Goal: Task Accomplishment & Management: Complete application form

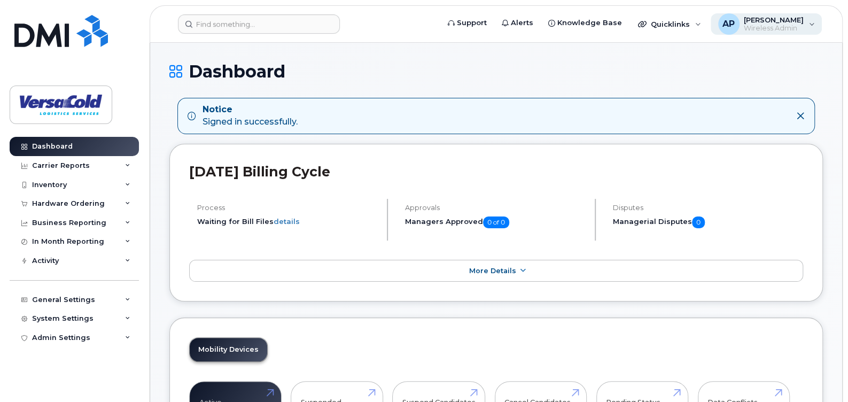
click at [776, 26] on span "Wireless Admin" at bounding box center [774, 28] width 60 height 9
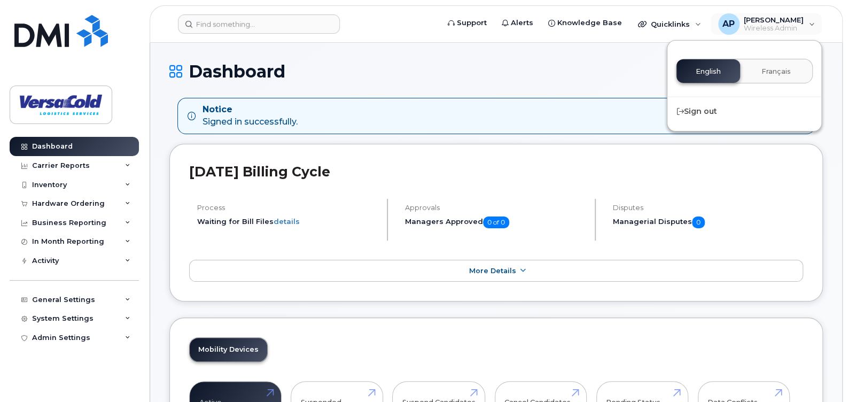
click at [562, 65] on h1 "Dashboard" at bounding box center [496, 71] width 654 height 19
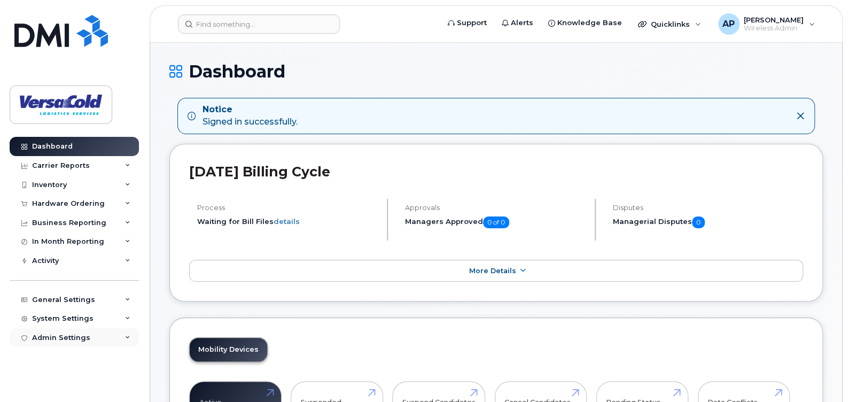
click at [78, 341] on div "Admin Settings" at bounding box center [61, 338] width 58 height 9
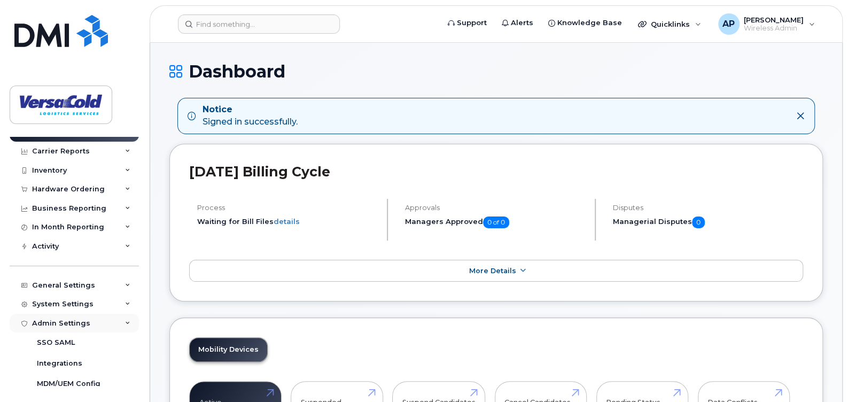
scroll to position [21, 0]
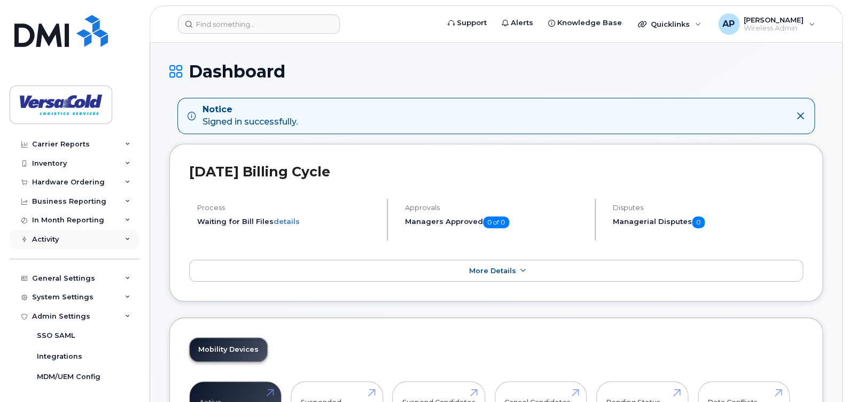
click at [78, 245] on div "Activity" at bounding box center [74, 239] width 129 height 19
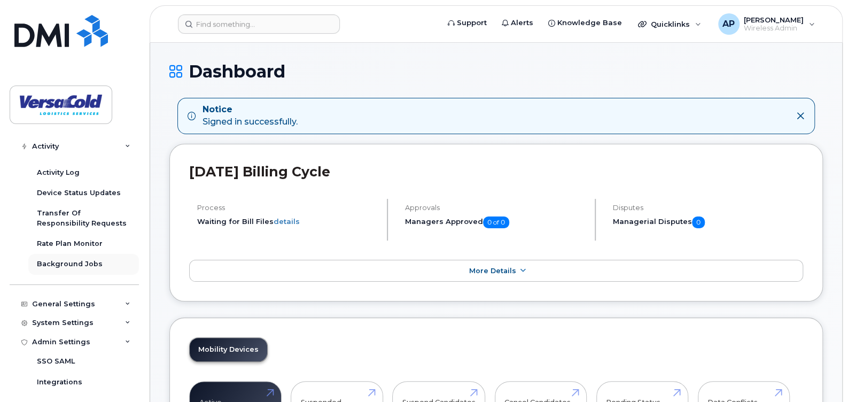
scroll to position [75, 0]
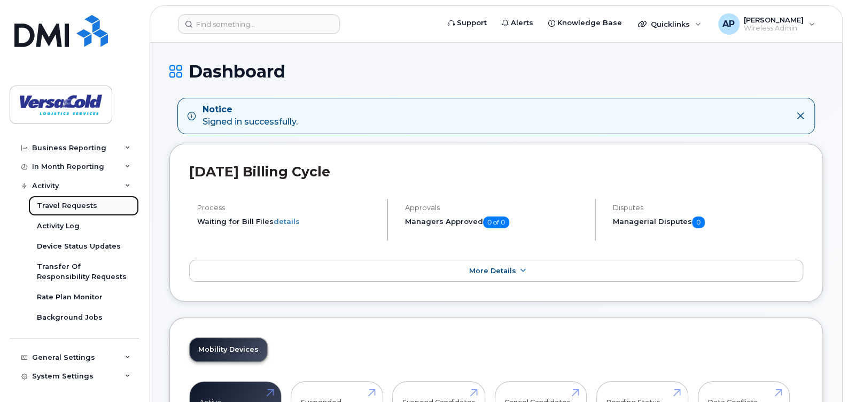
click at [89, 206] on div "Travel Requests" at bounding box center [67, 206] width 60 height 10
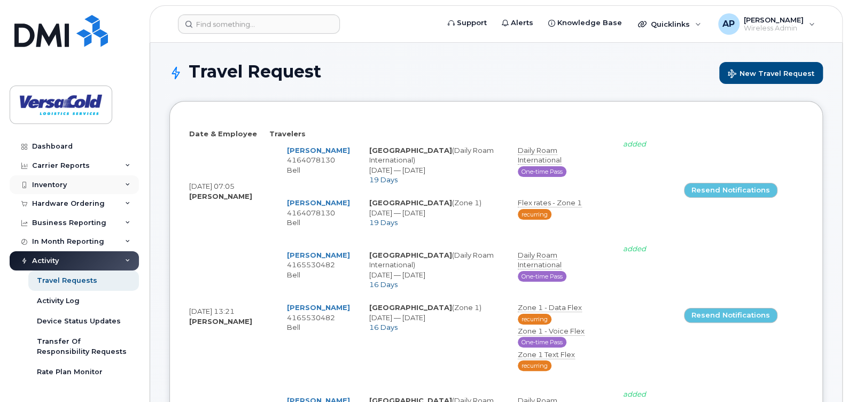
select select
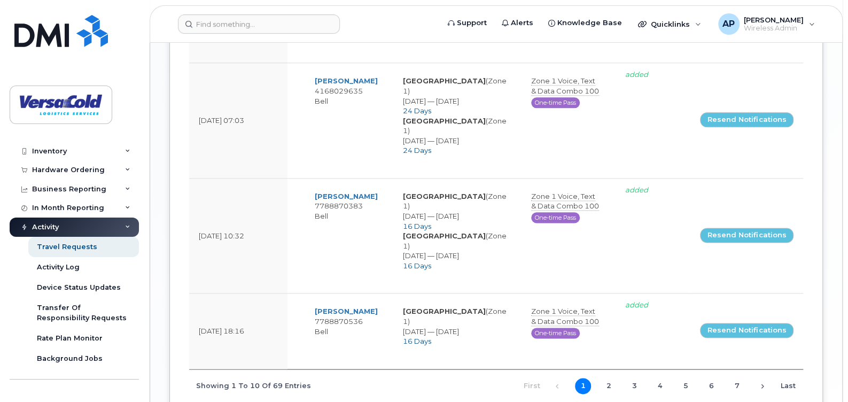
scroll to position [93, 0]
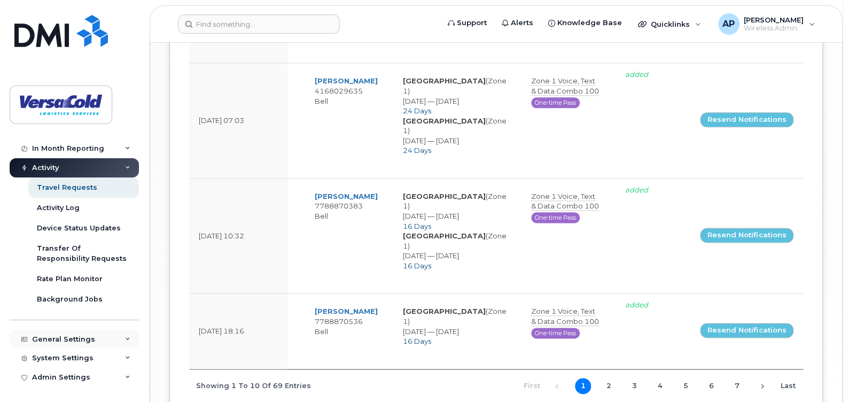
click at [86, 342] on div "General Settings" at bounding box center [63, 339] width 63 height 9
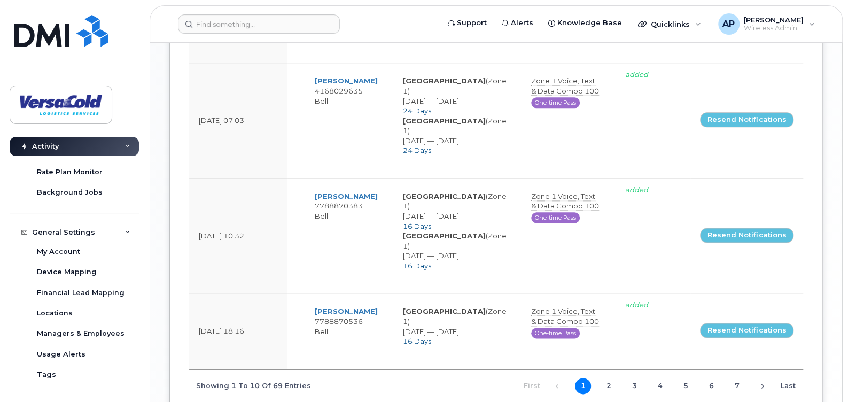
scroll to position [253, 0]
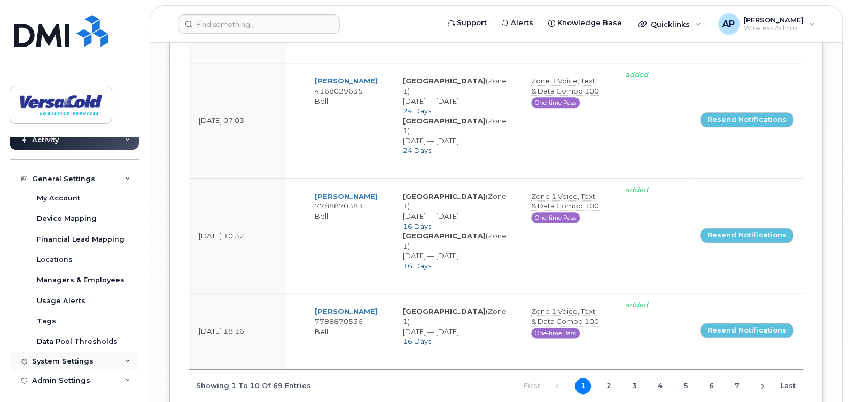
click at [71, 357] on div "System Settings" at bounding box center [62, 361] width 61 height 9
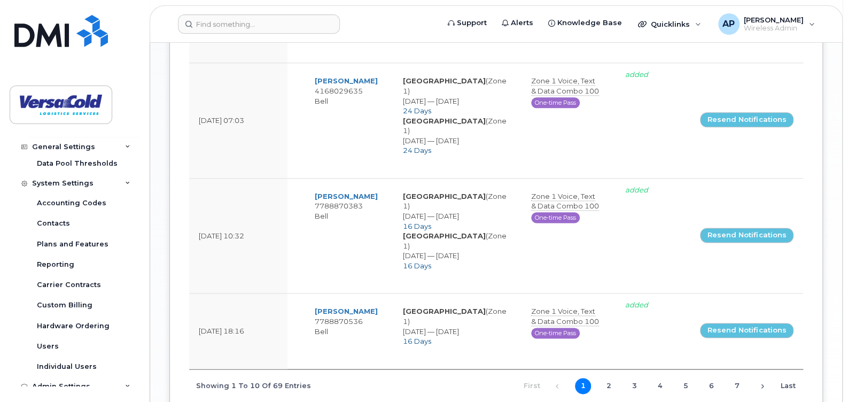
scroll to position [440, 0]
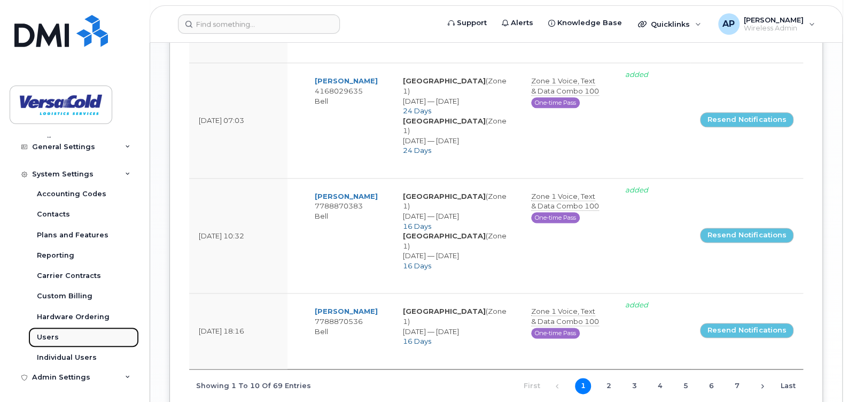
click at [46, 338] on div "Users" at bounding box center [48, 337] width 22 height 10
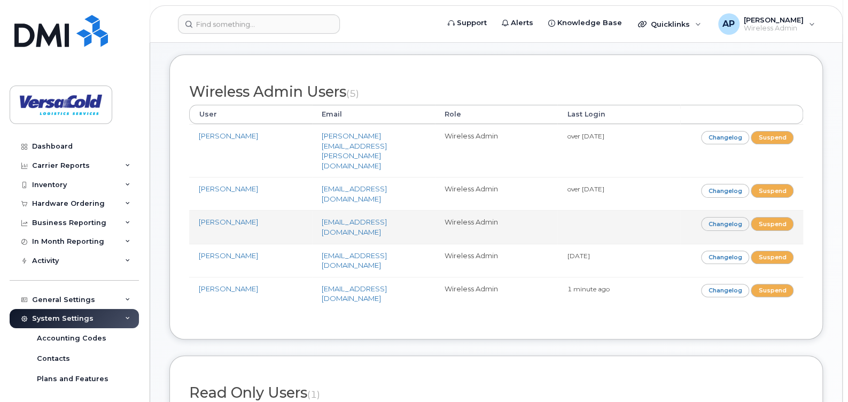
scroll to position [38, 0]
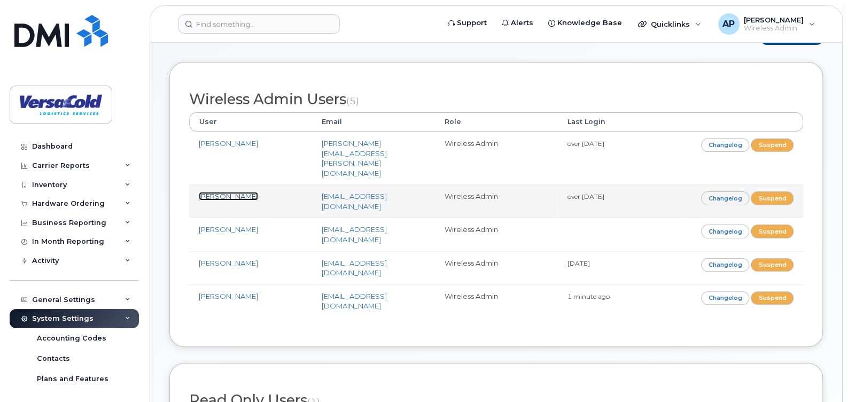
click at [234, 192] on link "[PERSON_NAME]" at bounding box center [228, 196] width 59 height 9
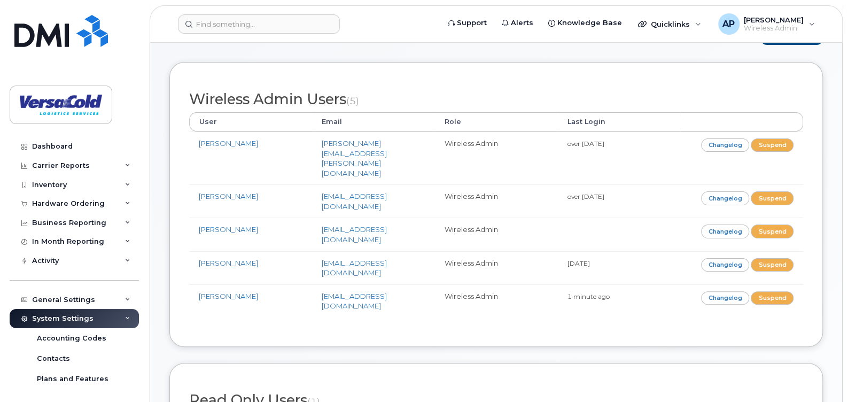
scroll to position [0, 0]
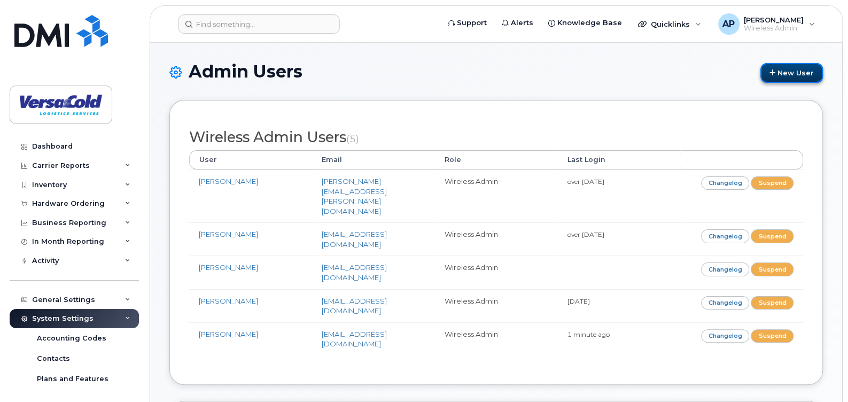
click at [799, 81] on link "New User" at bounding box center [792, 73] width 63 height 20
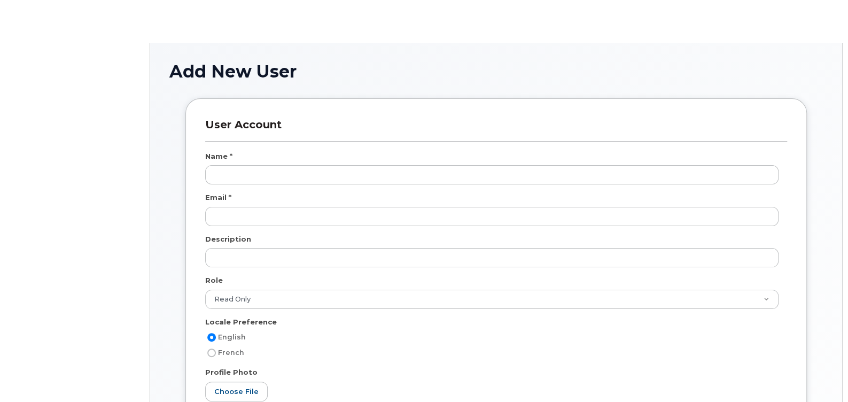
select select "read_only"
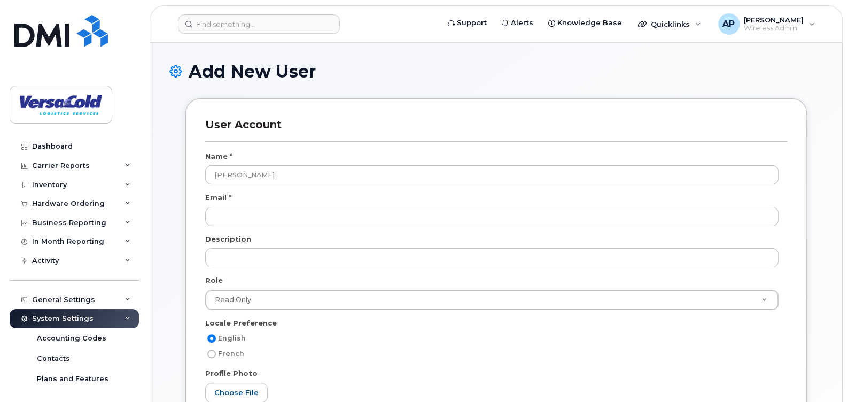
type input "[PERSON_NAME]"
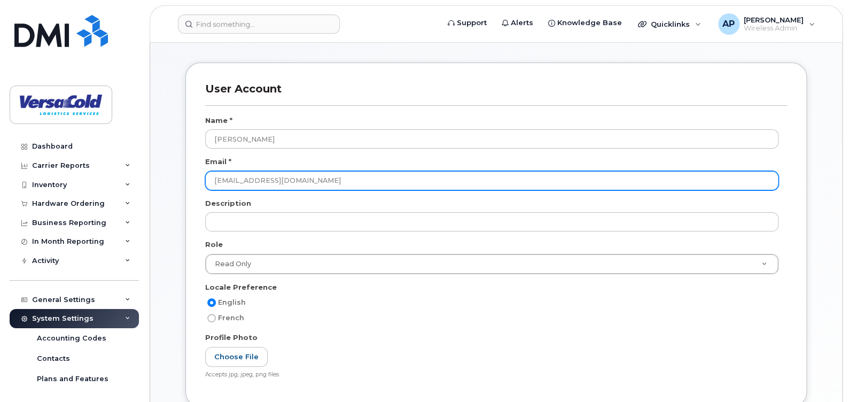
scroll to position [53, 0]
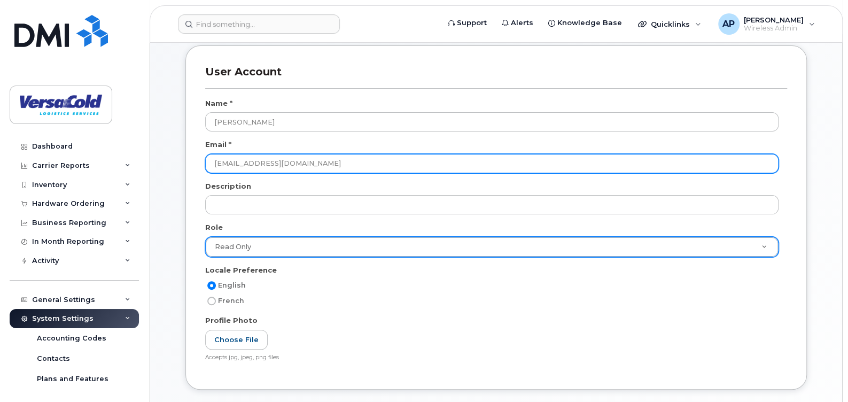
type input "[EMAIL_ADDRESS][DOMAIN_NAME]"
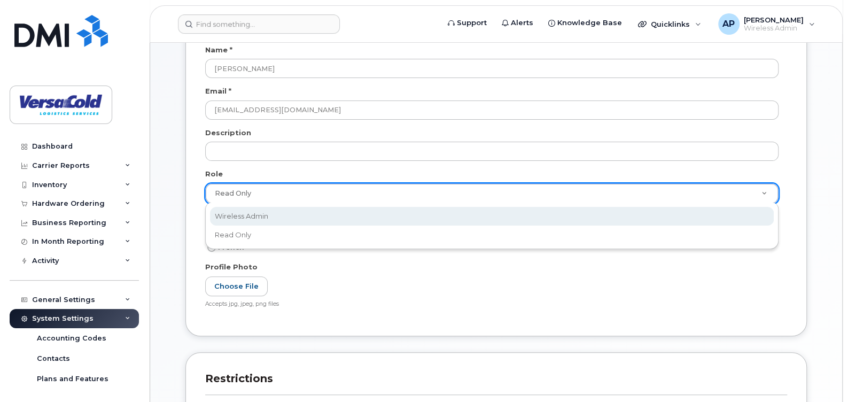
scroll to position [0, 3]
select select "wireless_admin"
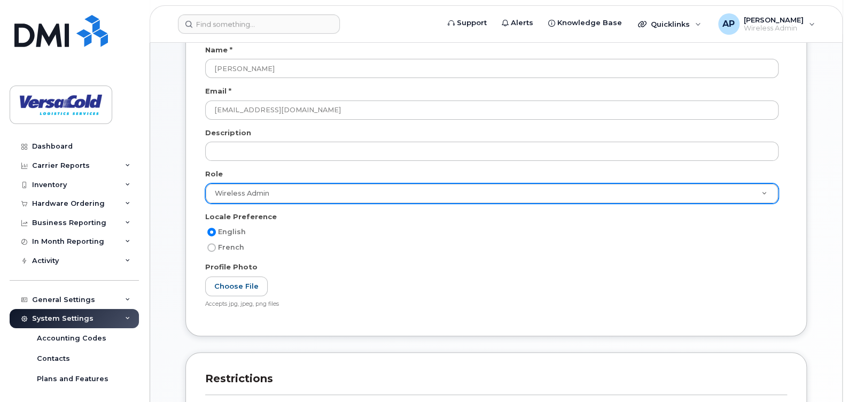
click at [418, 254] on div "English French" at bounding box center [496, 244] width 582 height 36
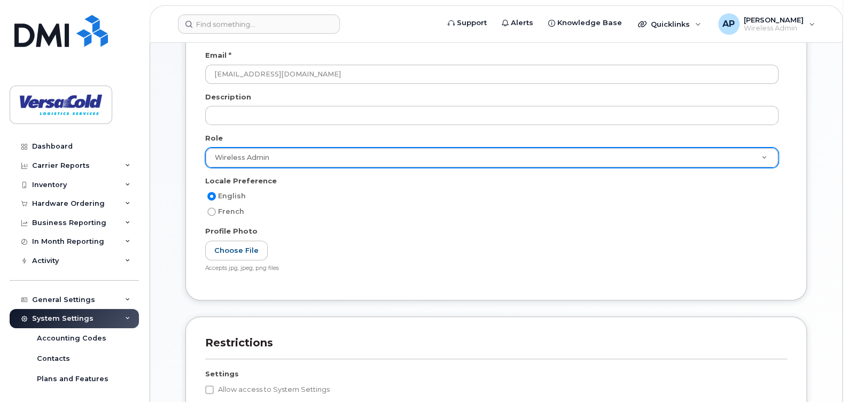
scroll to position [213, 0]
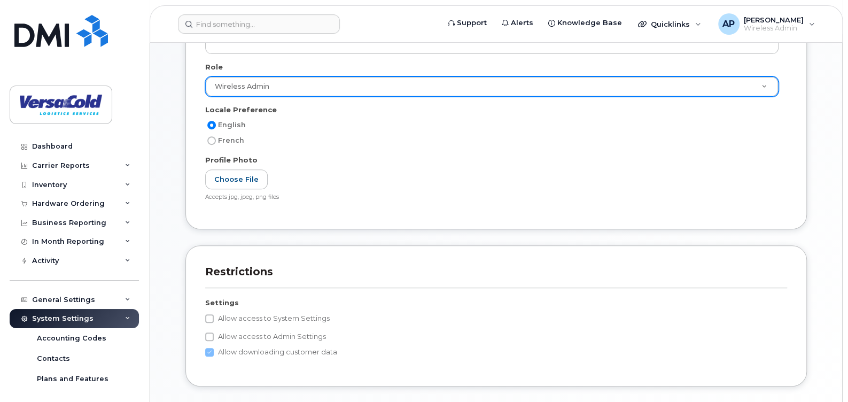
drag, startPoint x: 211, startPoint y: 314, endPoint x: 214, endPoint y: 324, distance: 10.7
click at [212, 314] on input "Allow access to System Settings" at bounding box center [209, 318] width 9 height 9
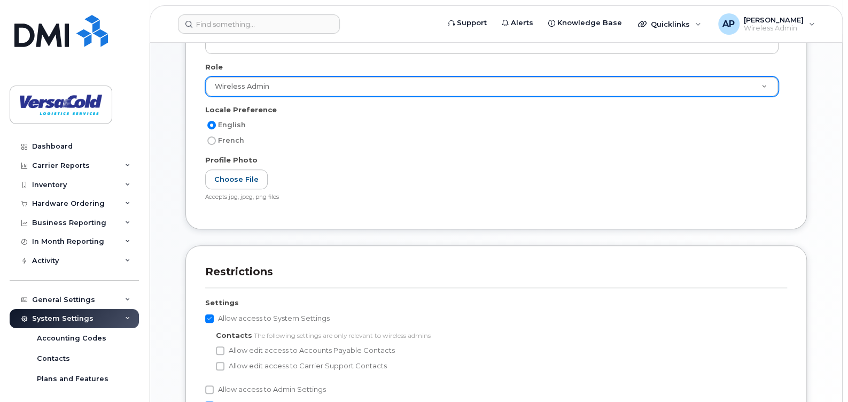
click at [212, 321] on input "Allow access to System Settings" at bounding box center [209, 318] width 9 height 9
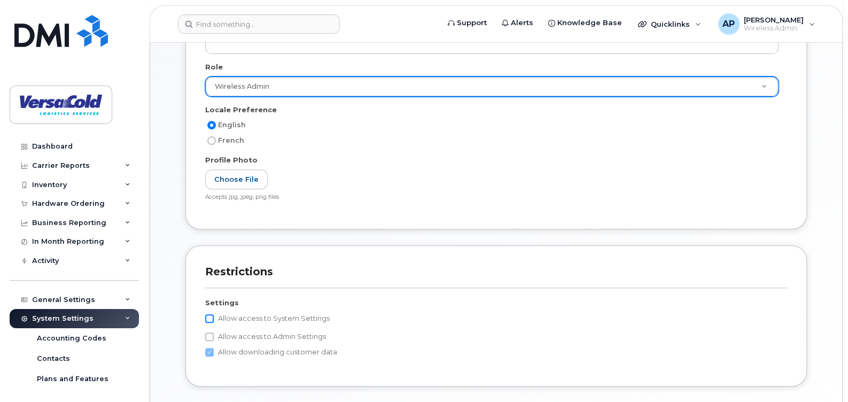
click at [207, 315] on input "Allow access to System Settings" at bounding box center [209, 318] width 9 height 9
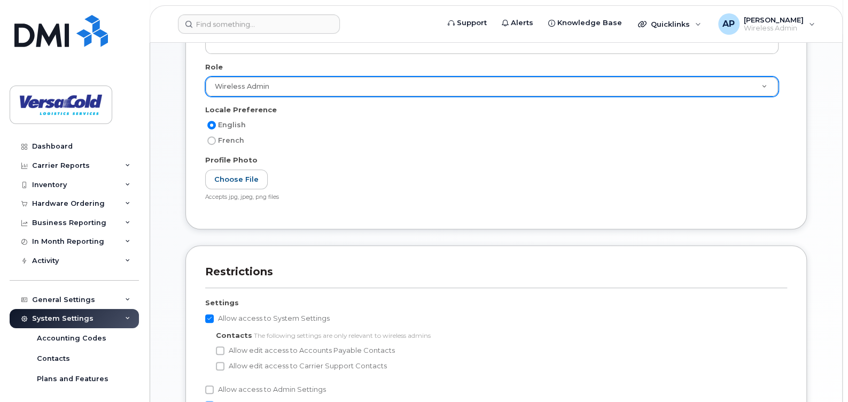
click at [211, 316] on input "Allow access to System Settings" at bounding box center [209, 318] width 9 height 9
checkbox input "false"
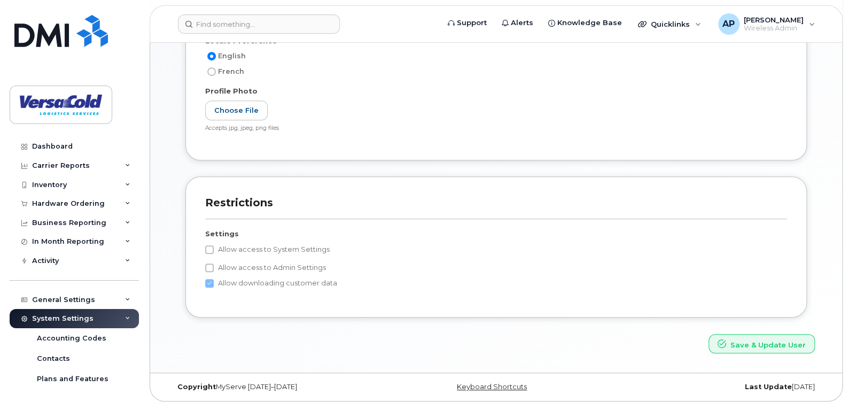
scroll to position [285, 0]
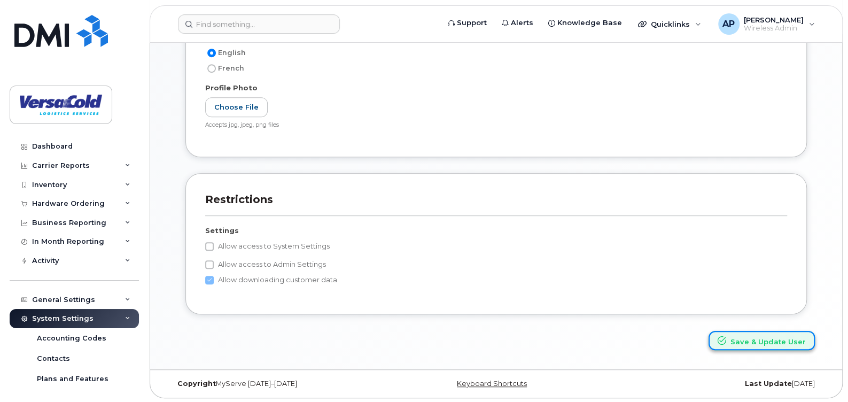
click at [756, 339] on button "Save & Update User" at bounding box center [762, 341] width 106 height 20
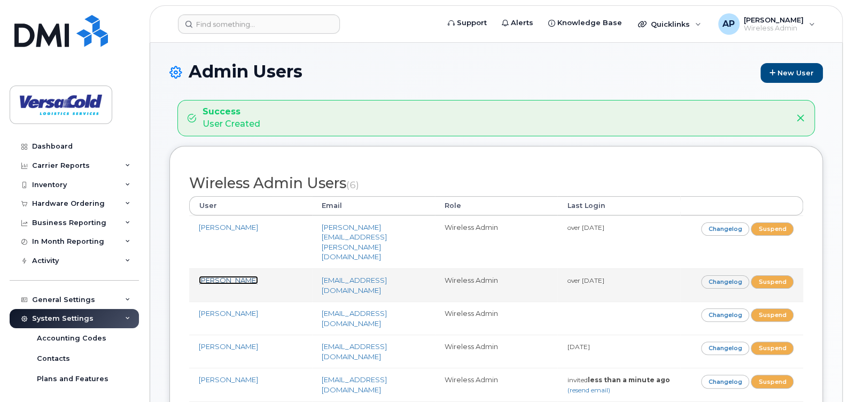
click at [228, 276] on link "[PERSON_NAME]" at bounding box center [228, 280] width 59 height 9
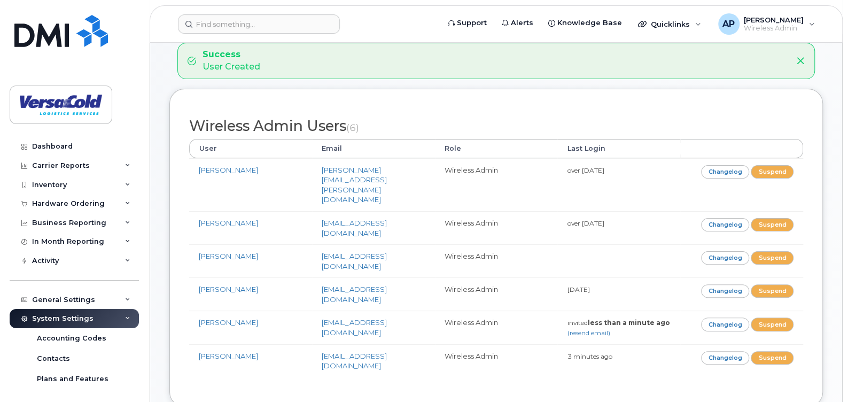
scroll to position [160, 0]
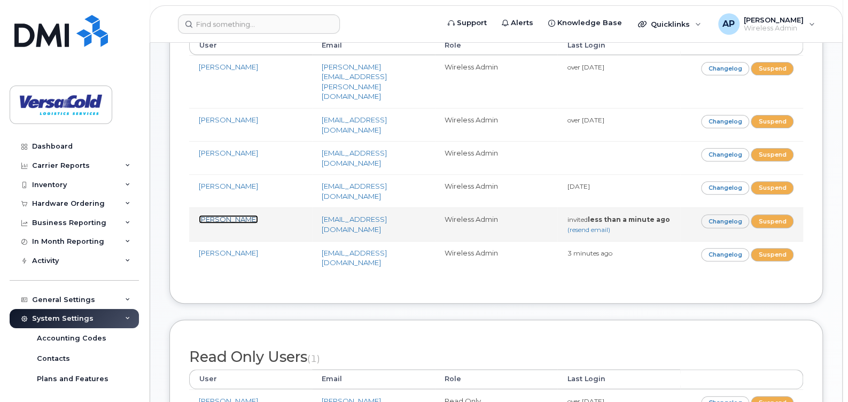
click at [223, 215] on link "[PERSON_NAME]" at bounding box center [228, 219] width 59 height 9
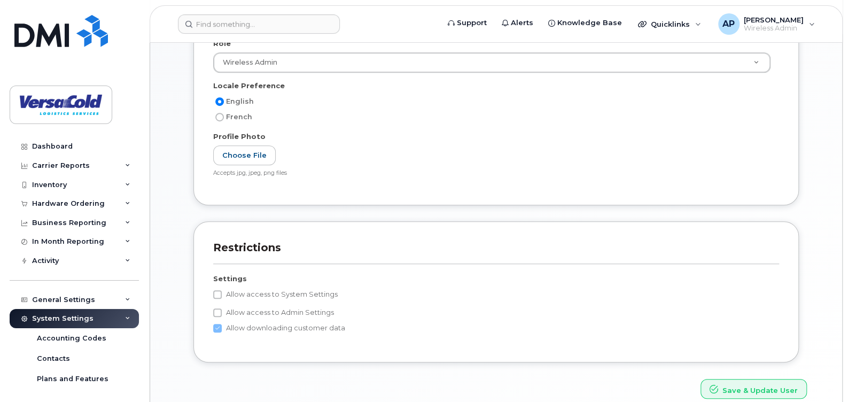
scroll to position [371, 0]
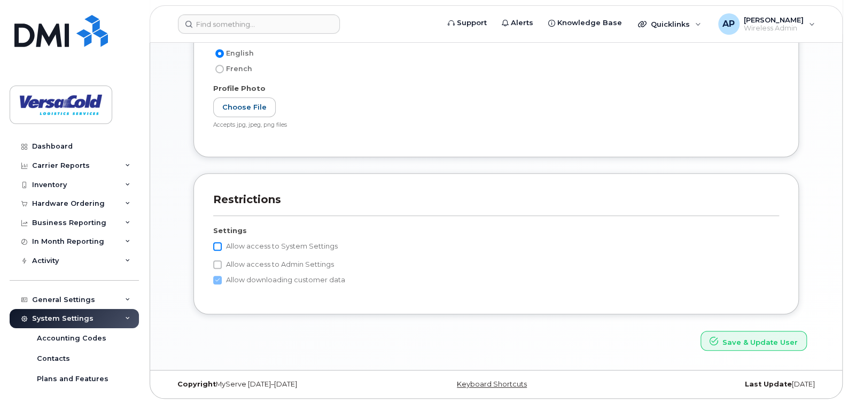
click at [216, 248] on input "Allow access to System Settings" at bounding box center [217, 246] width 9 height 9
checkbox input "true"
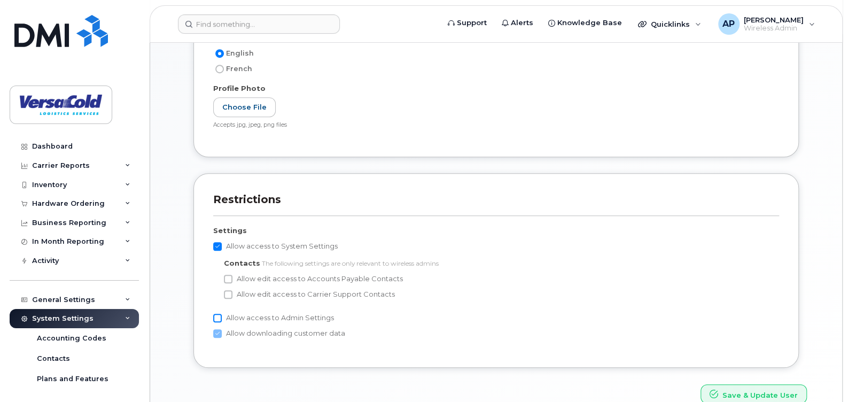
click at [214, 318] on input "Allow access to Admin Settings" at bounding box center [217, 318] width 9 height 9
checkbox input "true"
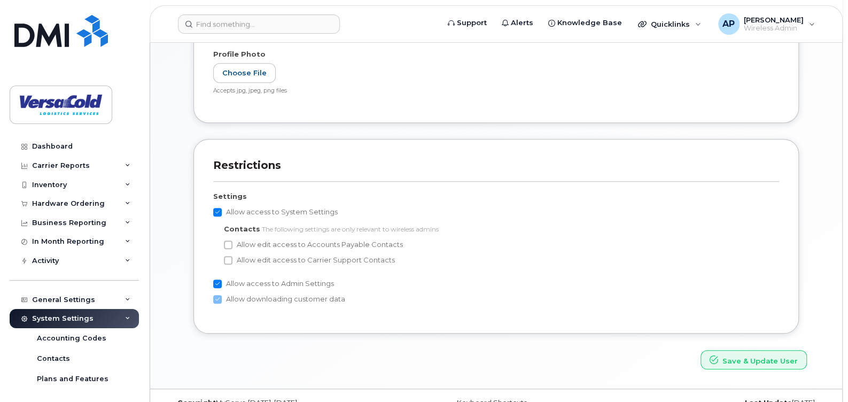
scroll to position [424, 0]
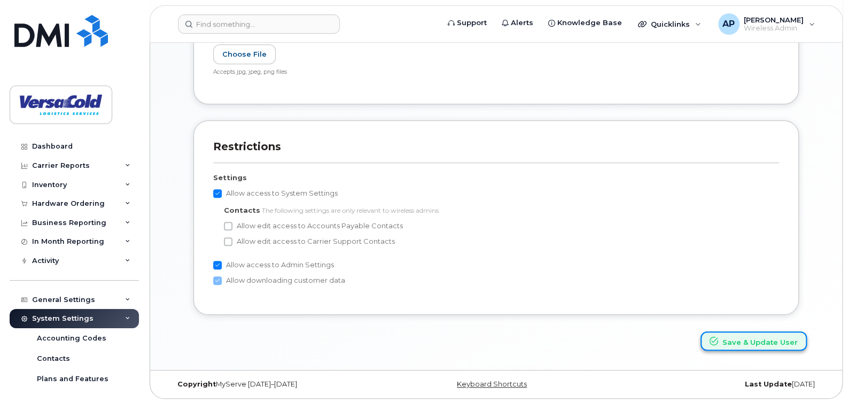
click at [718, 340] on icon "submit" at bounding box center [714, 341] width 9 height 9
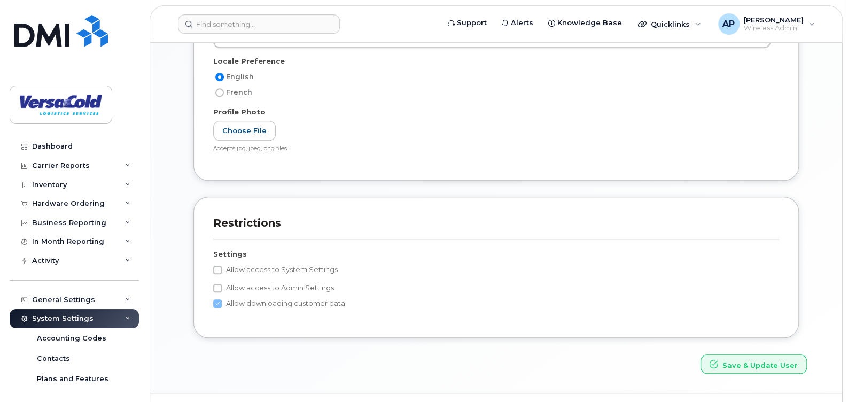
scroll to position [481, 0]
click at [214, 265] on input "Allow access to System Settings" at bounding box center [217, 268] width 9 height 9
checkbox input "true"
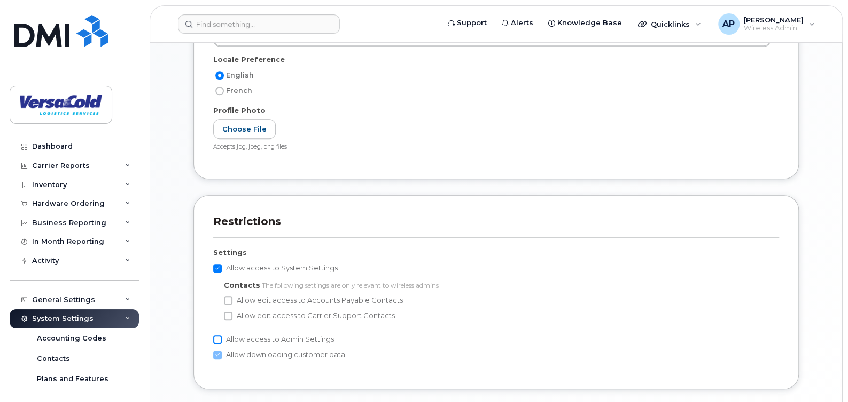
click at [220, 341] on input "Allow access to Admin Settings" at bounding box center [217, 339] width 9 height 9
checkbox input "true"
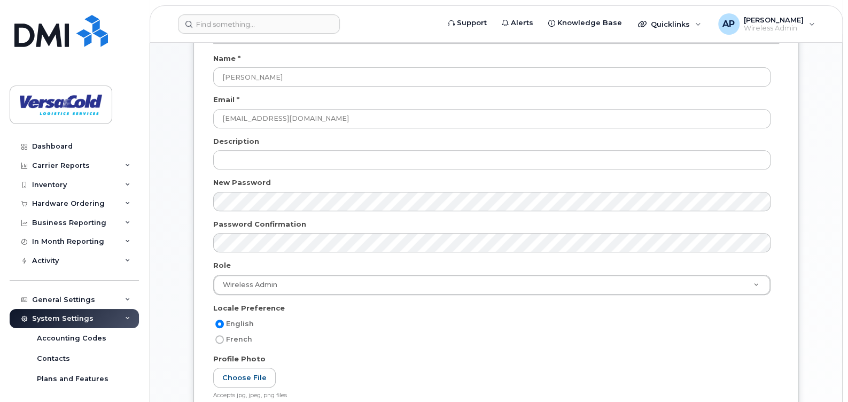
scroll to position [213, 0]
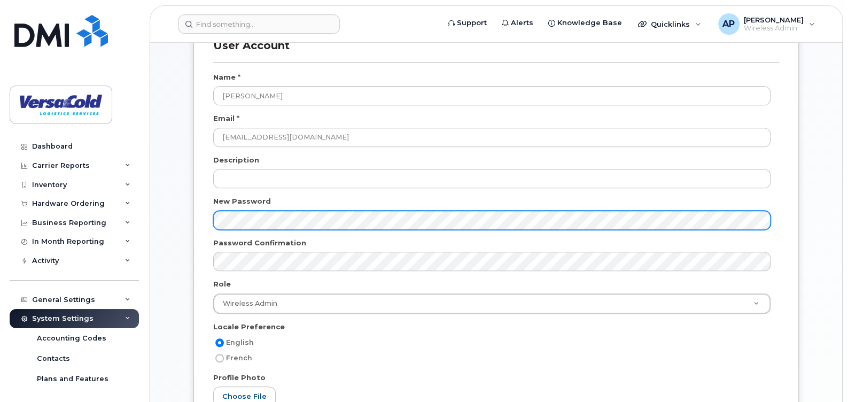
click at [206, 215] on div "User Account Name * [PERSON_NAME] Email * [EMAIL_ADDRESS][DOMAIN_NAME] Descript…" at bounding box center [497, 232] width 606 height 427
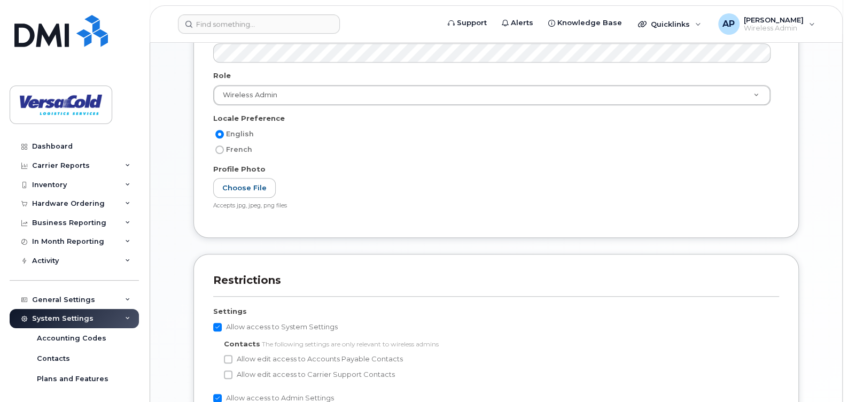
scroll to position [481, 0]
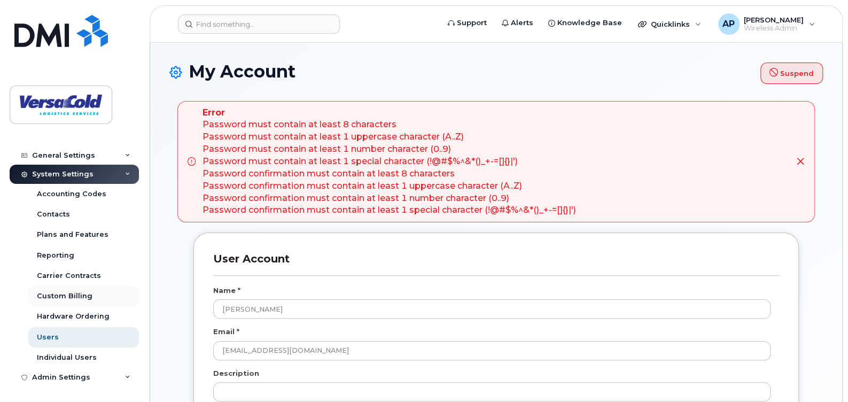
scroll to position [106, 0]
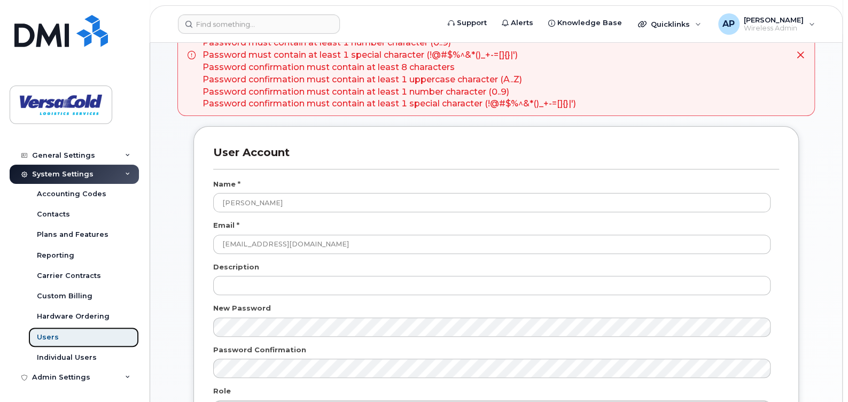
click at [60, 337] on link "Users" at bounding box center [83, 337] width 111 height 20
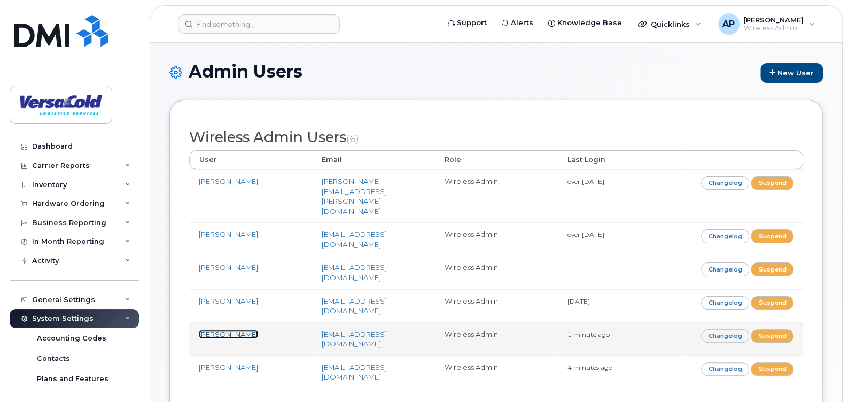
click at [242, 330] on link "[PERSON_NAME]" at bounding box center [228, 334] width 59 height 9
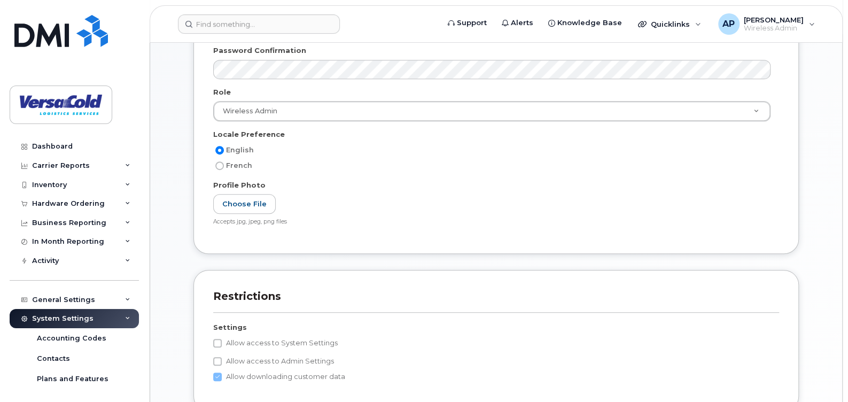
scroll to position [374, 0]
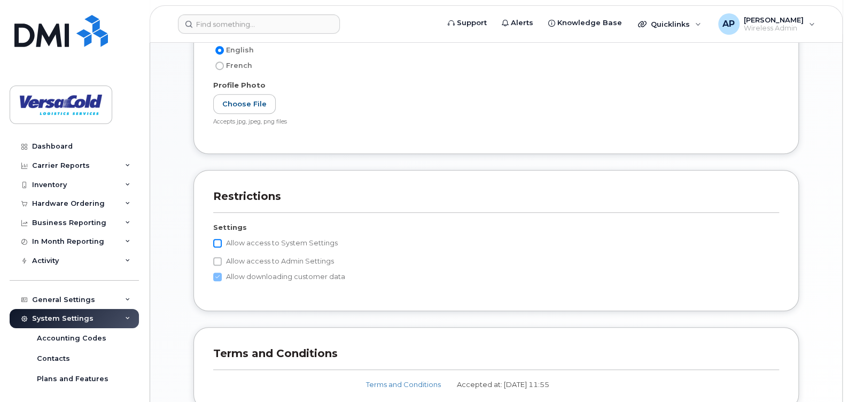
click at [220, 239] on input "Allow access to System Settings" at bounding box center [217, 243] width 9 height 9
checkbox input "true"
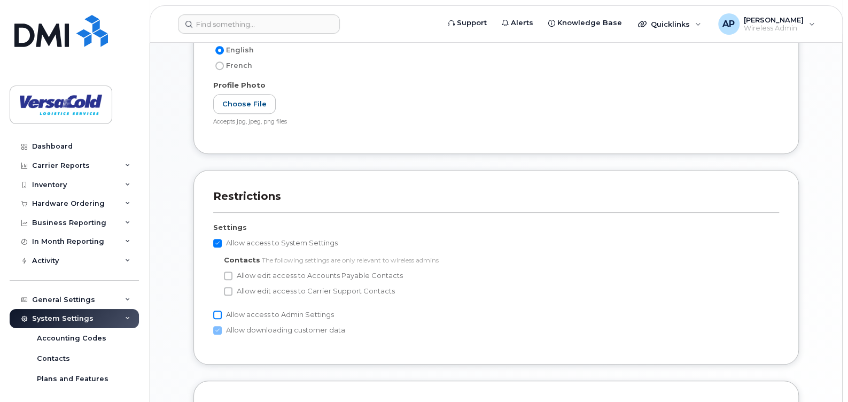
click at [214, 316] on input "Allow access to Admin Settings" at bounding box center [217, 315] width 9 height 9
checkbox input "true"
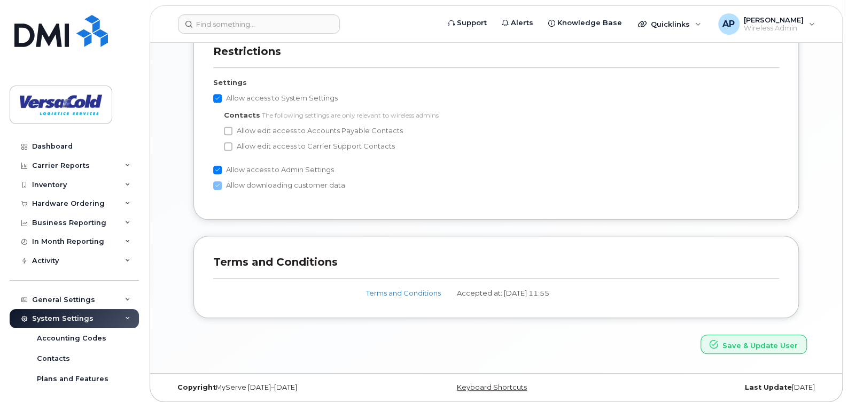
scroll to position [522, 0]
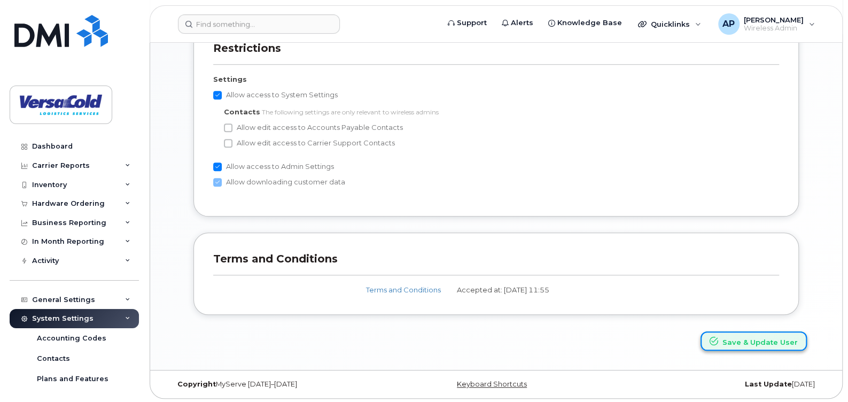
click at [730, 339] on button "Save & Update User" at bounding box center [754, 341] width 106 height 20
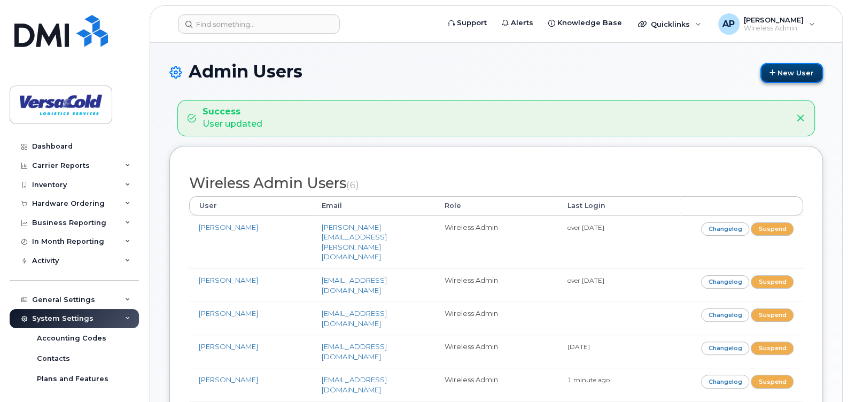
click at [776, 71] on link "New User" at bounding box center [792, 73] width 63 height 20
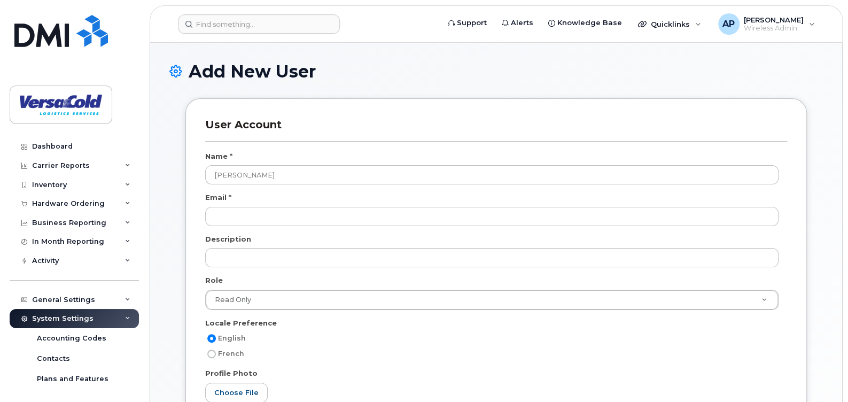
type input "[PERSON_NAME]"
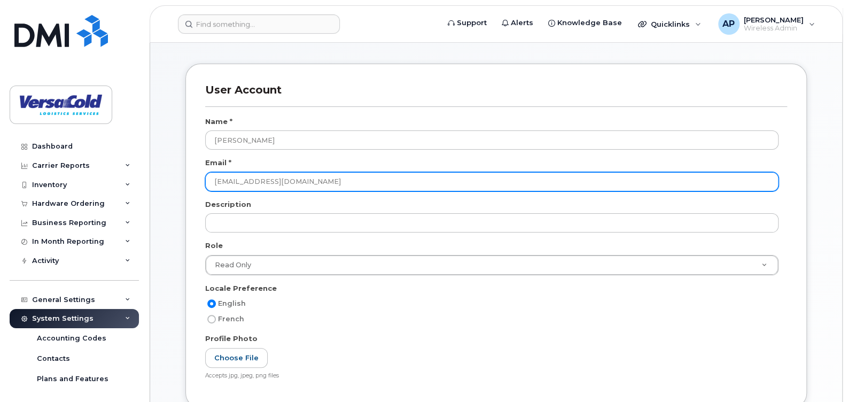
scroll to position [53, 0]
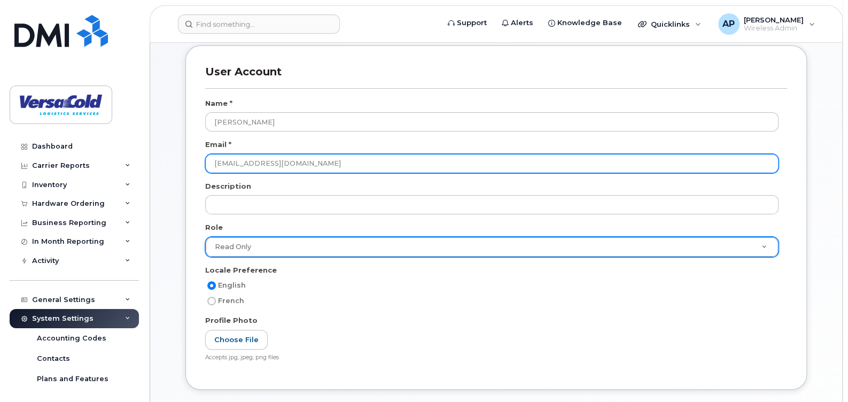
type input "[EMAIL_ADDRESS][DOMAIN_NAME]"
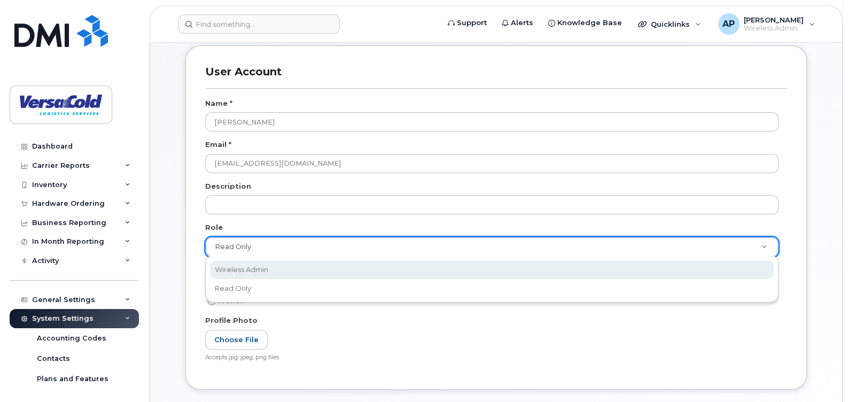
select select "wireless_admin"
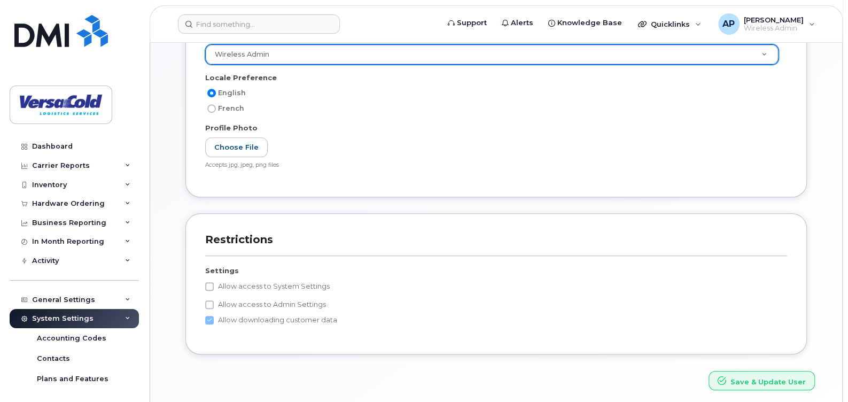
scroll to position [267, 0]
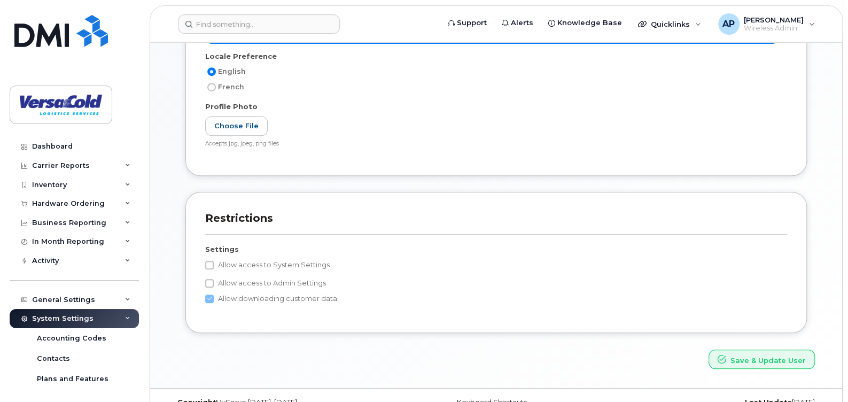
click at [251, 262] on label "Allow access to System Settings" at bounding box center [267, 265] width 125 height 13
click at [214, 262] on input "Allow access to System Settings" at bounding box center [209, 265] width 9 height 9
checkbox input "true"
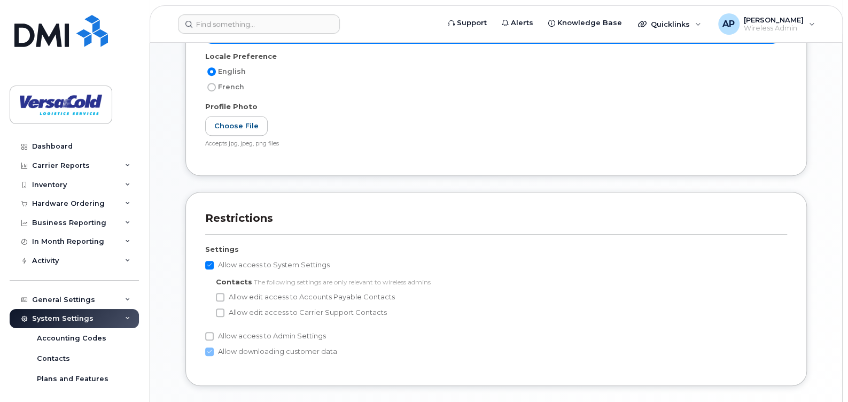
click at [242, 296] on label "Allow edit access to Accounts Payable Contacts" at bounding box center [305, 297] width 179 height 13
click at [225, 296] on input "Allow edit access to Accounts Payable Contacts" at bounding box center [220, 297] width 9 height 9
checkbox input "true"
click at [247, 313] on label "Allow edit access to Carrier Support Contacts" at bounding box center [301, 312] width 171 height 13
click at [225, 313] on input "Allow edit access to Carrier Support Contacts" at bounding box center [220, 312] width 9 height 9
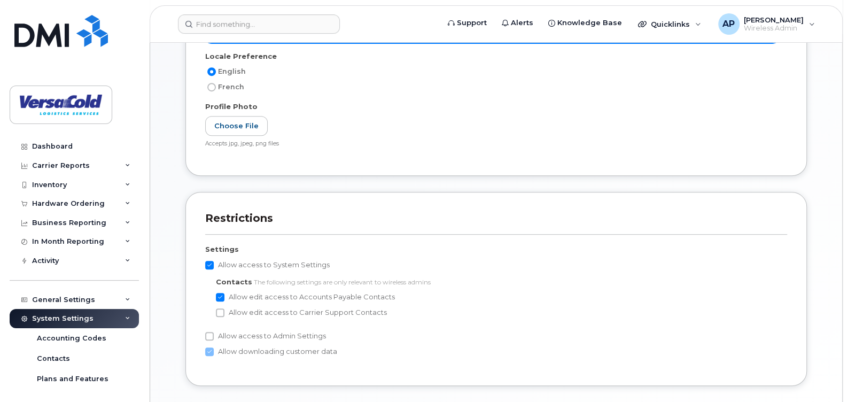
checkbox input "true"
click at [249, 337] on label "Allow access to Admin Settings" at bounding box center [265, 336] width 121 height 13
click at [214, 337] on input "Allow access to Admin Settings" at bounding box center [209, 336] width 9 height 9
checkbox input "true"
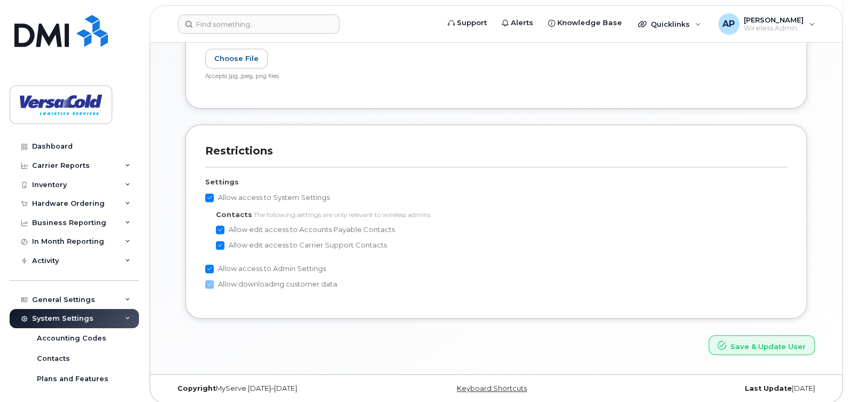
scroll to position [339, 0]
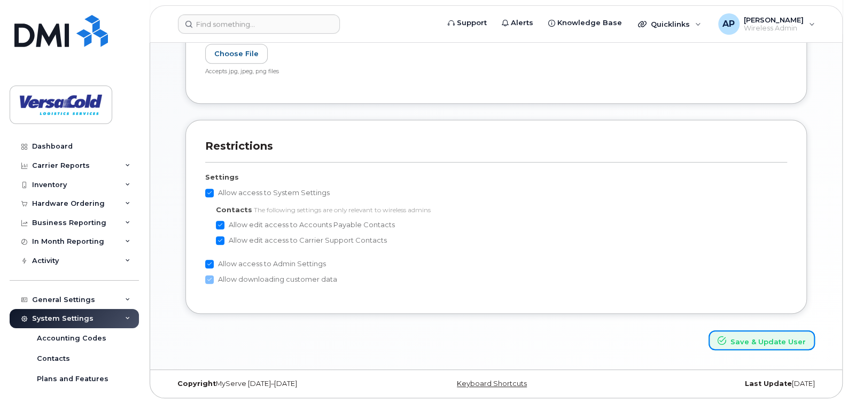
drag, startPoint x: 782, startPoint y: 345, endPoint x: 709, endPoint y: 336, distance: 72.8
click at [781, 345] on button "Save & Update User" at bounding box center [762, 340] width 106 height 20
